Goal: Task Accomplishment & Management: Complete application form

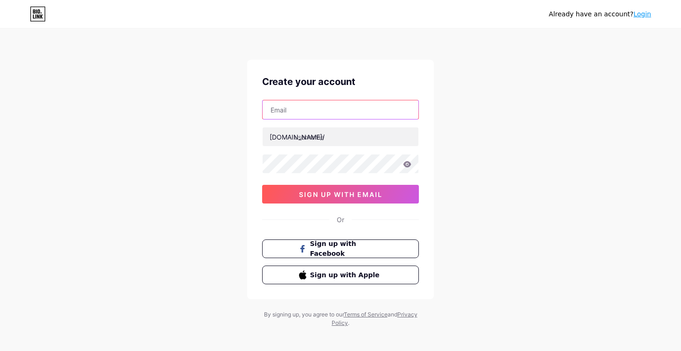
click at [341, 113] on input "text" at bounding box center [341, 109] width 156 height 19
paste input "[EMAIL_ADDRESS][DOMAIN_NAME]"
type input "[EMAIL_ADDRESS][DOMAIN_NAME]"
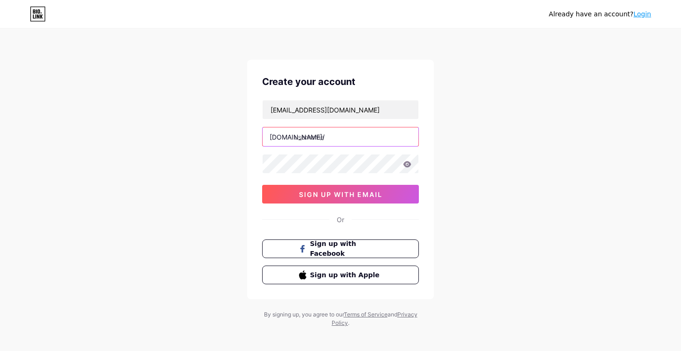
click at [324, 140] on input "text" at bounding box center [341, 136] width 156 height 19
click at [337, 139] on input "text" at bounding box center [341, 136] width 156 height 19
paste input "sensa138hurt"
type input "sensa138hurt"
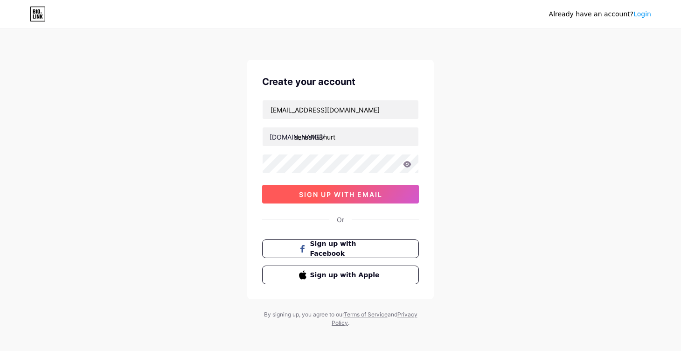
click at [382, 194] on span "sign up with email" at bounding box center [341, 194] width 84 height 8
